Goal: Find specific page/section: Find specific page/section

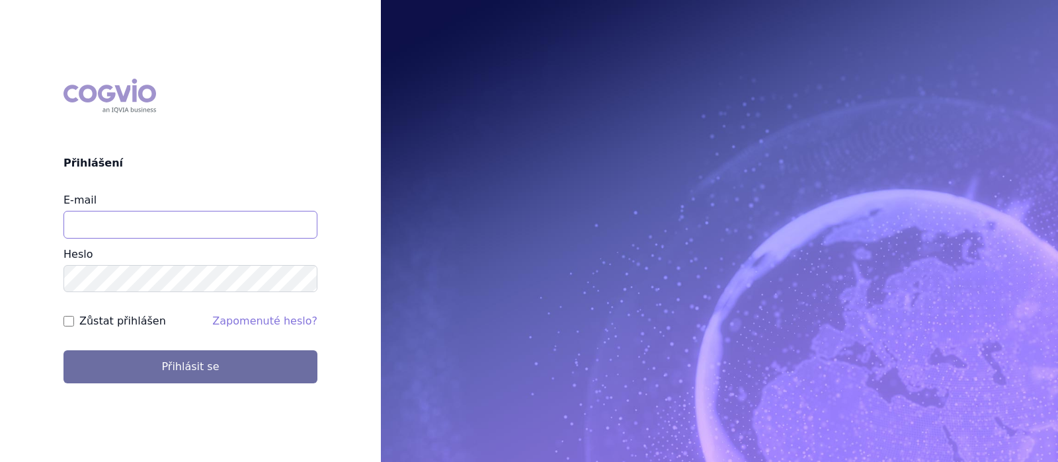
click at [146, 220] on input "E-mail" at bounding box center [190, 225] width 254 height 28
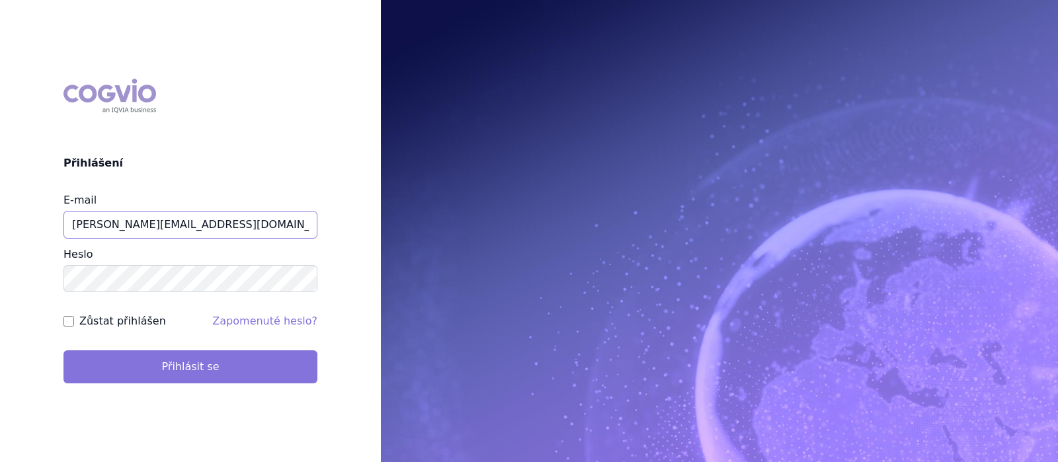
type input "[PERSON_NAME][EMAIL_ADDRESS][DOMAIN_NAME]"
click at [187, 369] on button "Přihlásit se" at bounding box center [190, 367] width 254 height 33
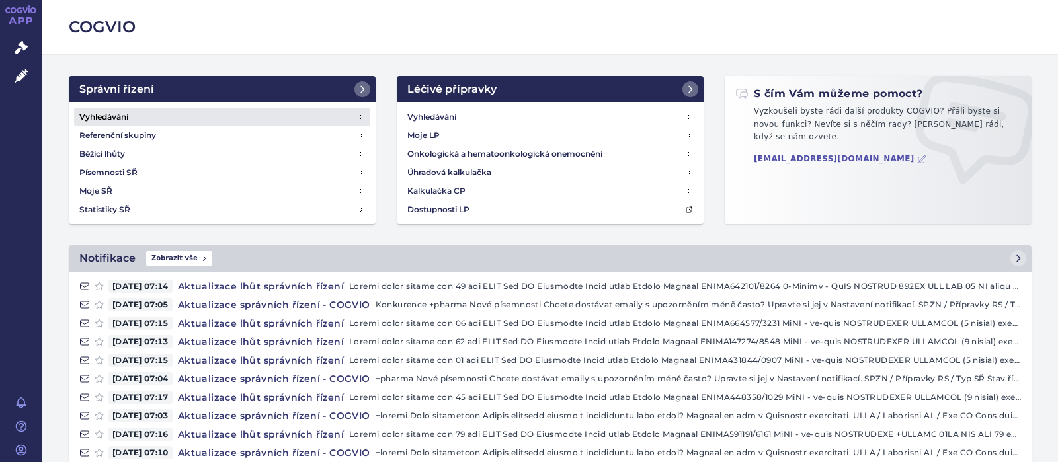
click at [110, 116] on h4 "Vyhledávání" at bounding box center [103, 116] width 49 height 13
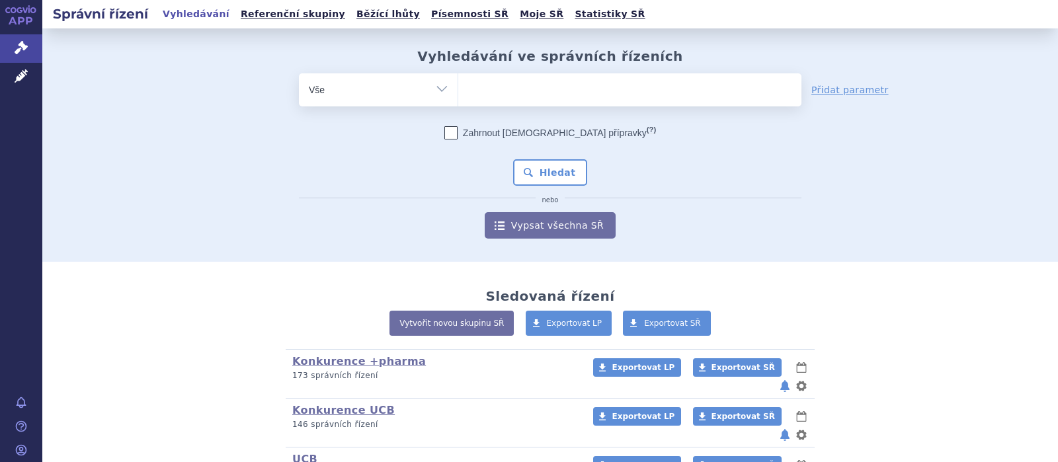
click at [515, 98] on ul at bounding box center [629, 87] width 343 height 28
click at [458, 98] on select at bounding box center [458, 89] width 1 height 33
